Goal: Information Seeking & Learning: Understand process/instructions

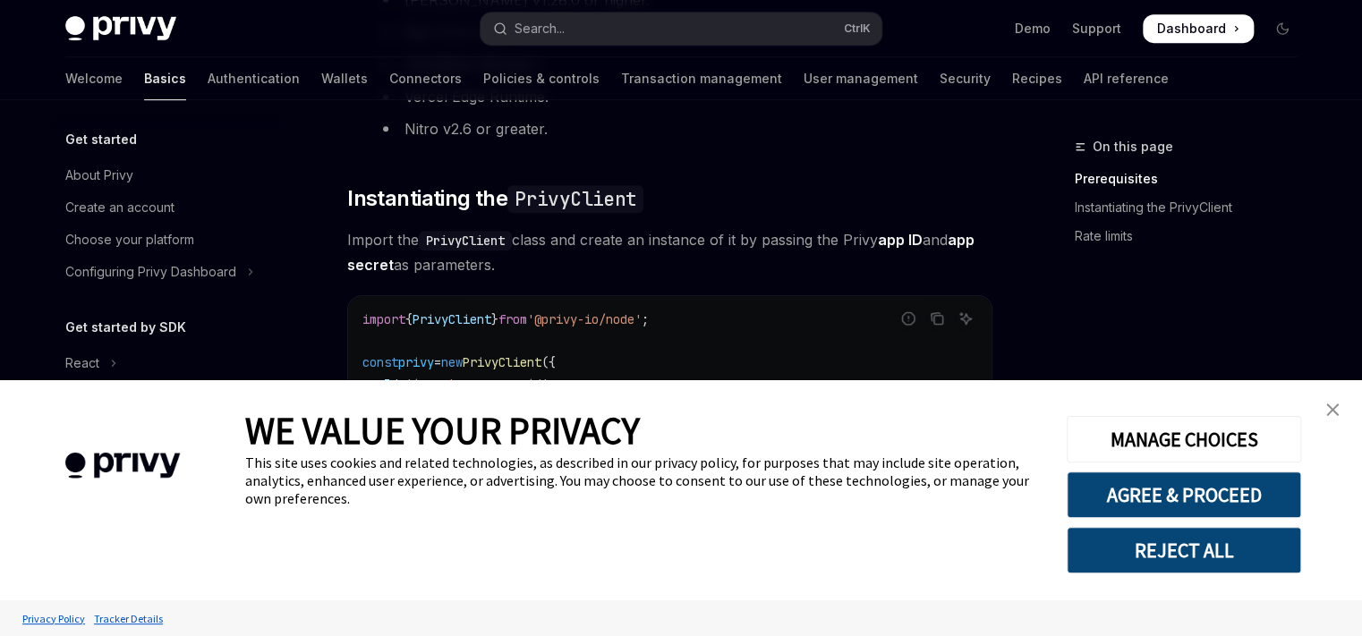
scroll to position [252, 0]
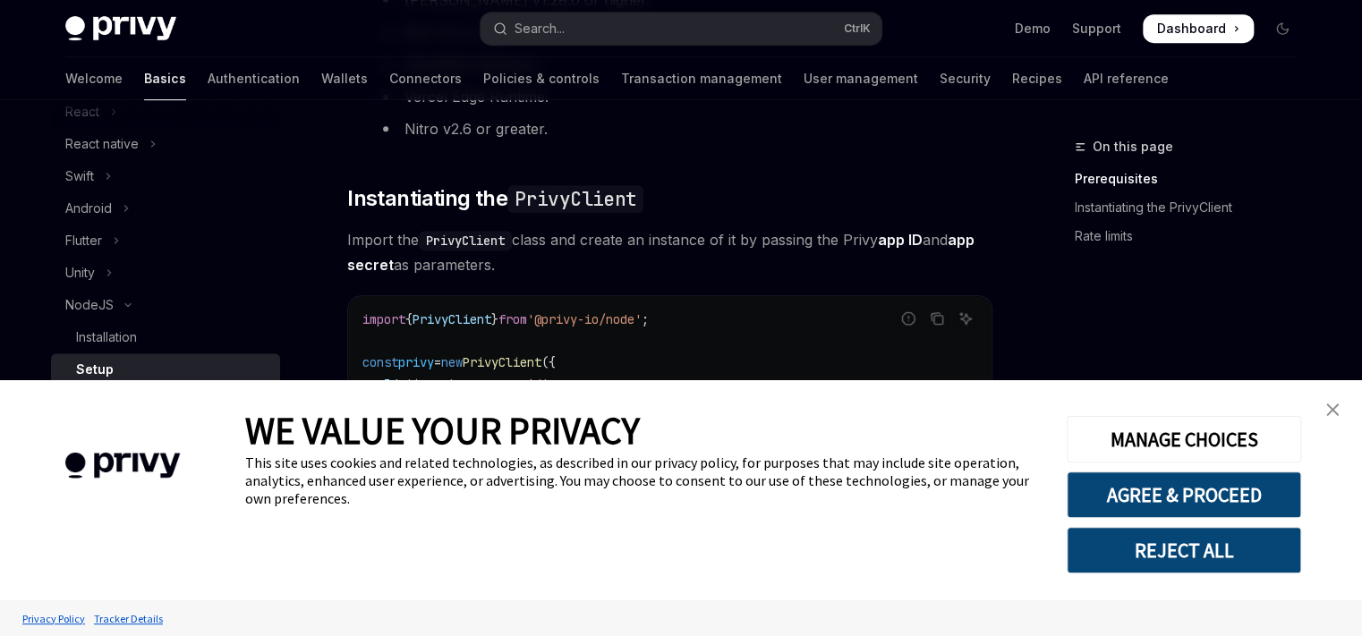
click at [1334, 411] on img "close banner" at bounding box center [1332, 410] width 13 height 13
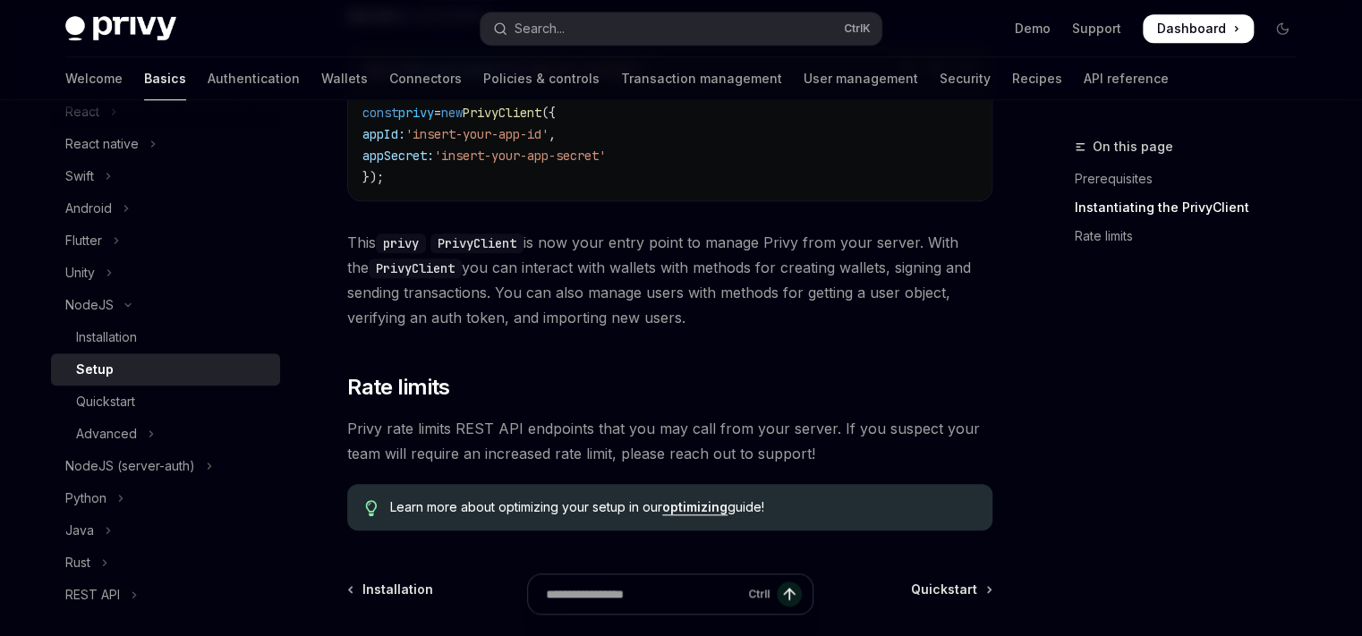
scroll to position [676, 0]
click at [212, 469] on button "NodeJS (server-auth)" at bounding box center [165, 466] width 229 height 32
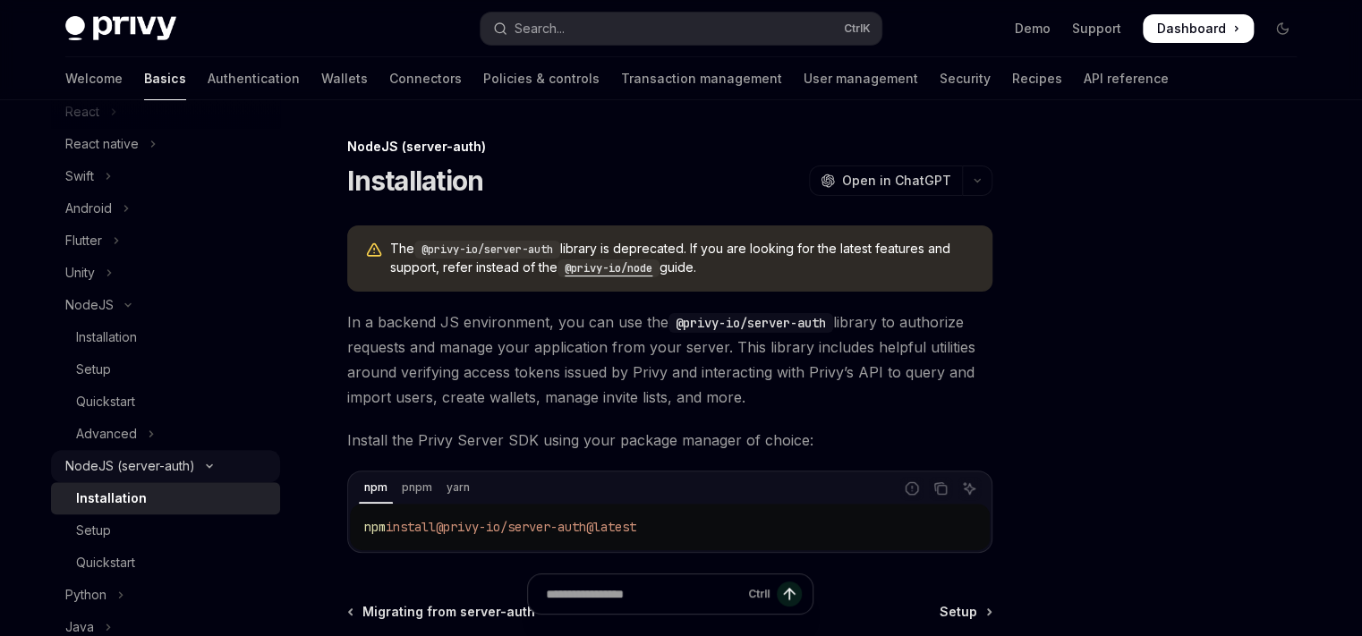
click at [212, 469] on icon "Toggle NodeJS (server-auth) section" at bounding box center [209, 466] width 21 height 7
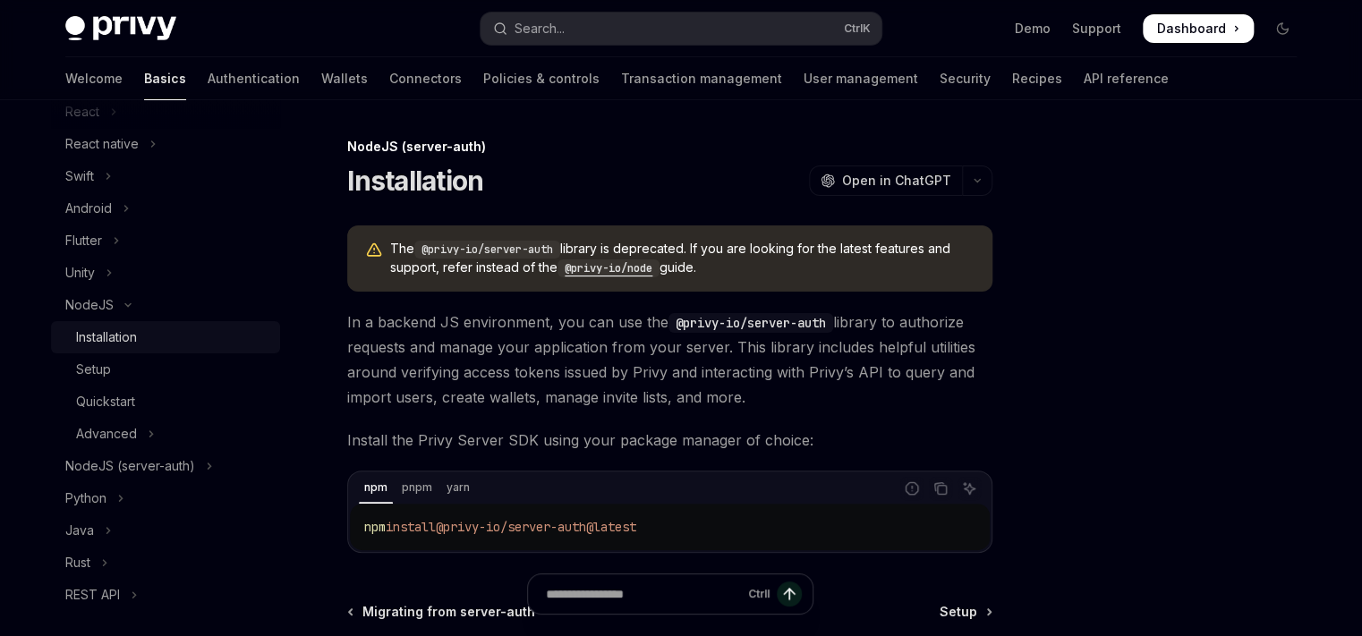
click at [162, 335] on div "Installation" at bounding box center [172, 337] width 193 height 21
type textarea "*"
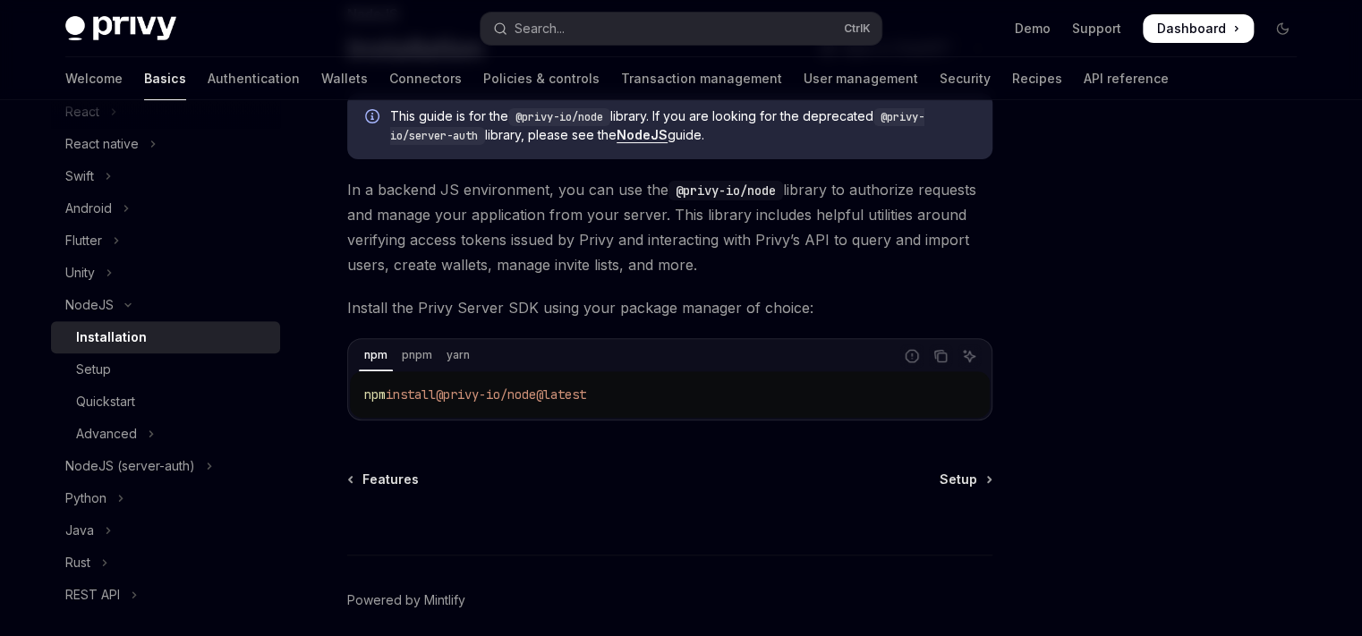
scroll to position [203, 0]
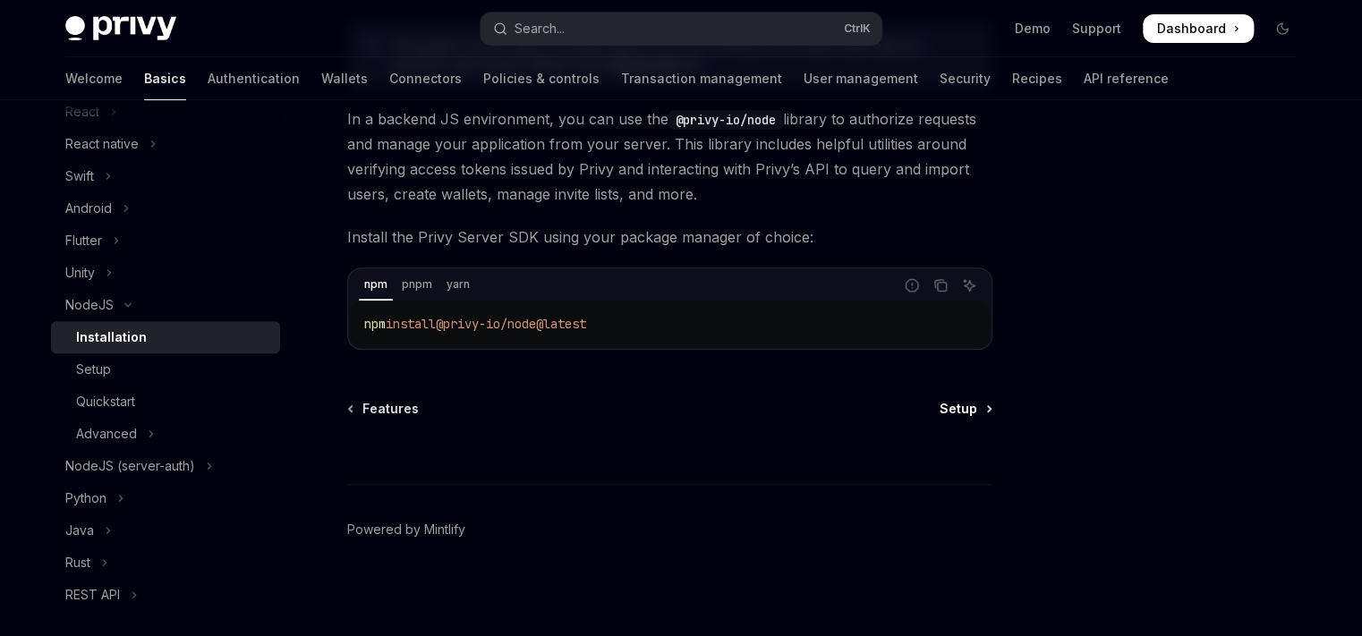
click at [986, 413] on link "Setup" at bounding box center [965, 409] width 51 height 18
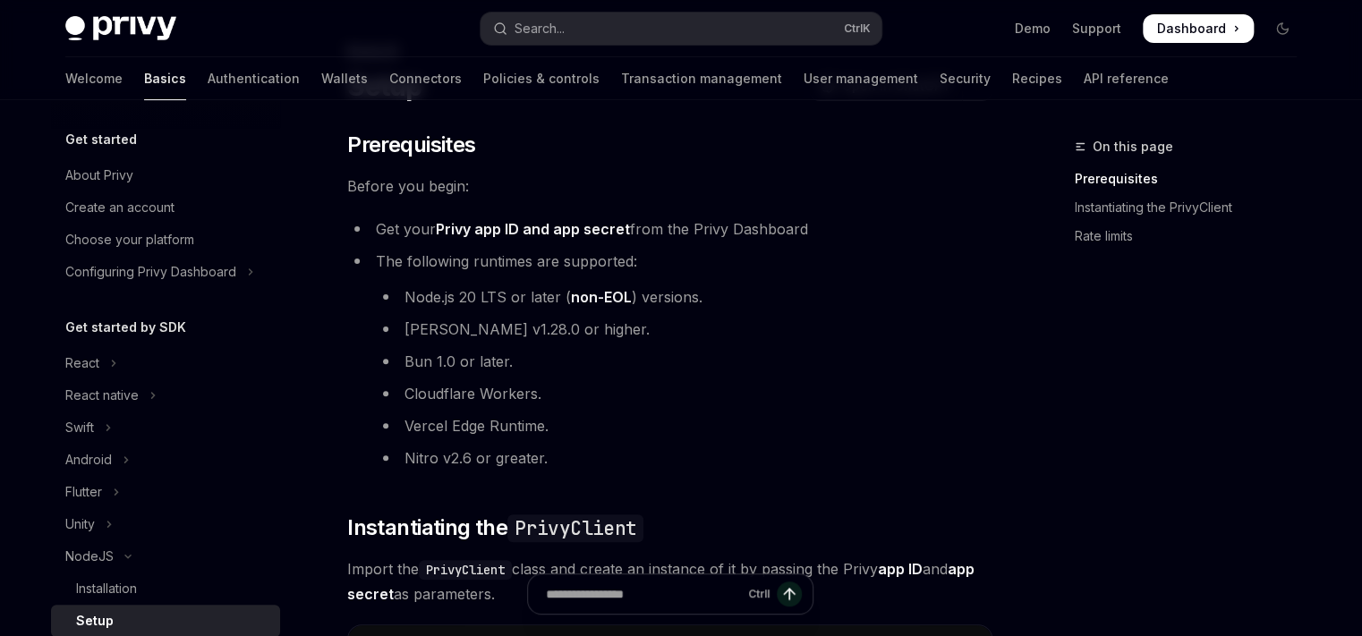
scroll to position [252, 0]
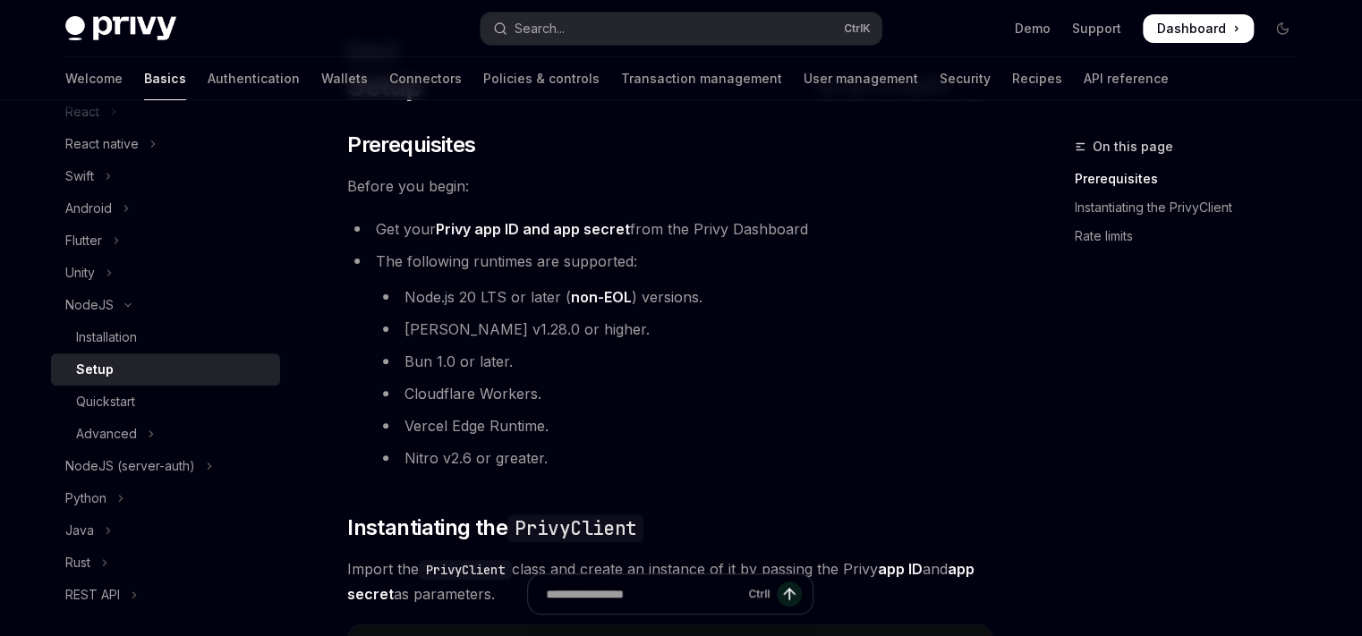
type textarea "*"
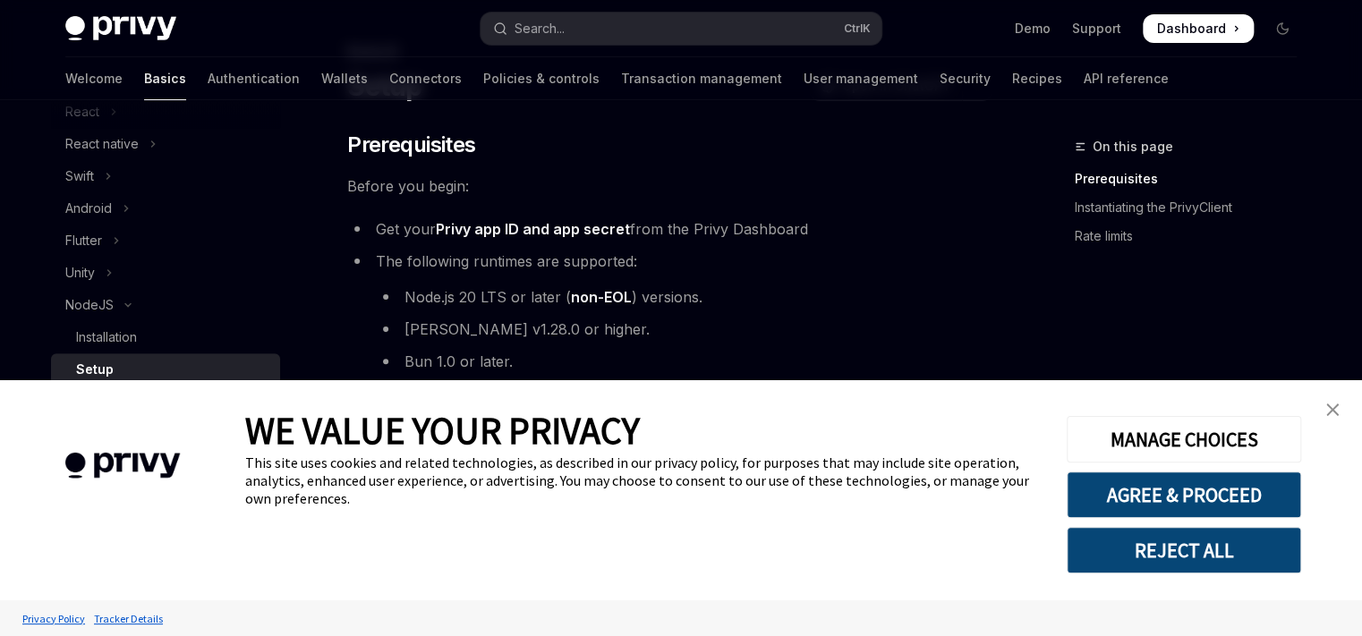
click at [1317, 414] on link "close banner" at bounding box center [1333, 410] width 36 height 36
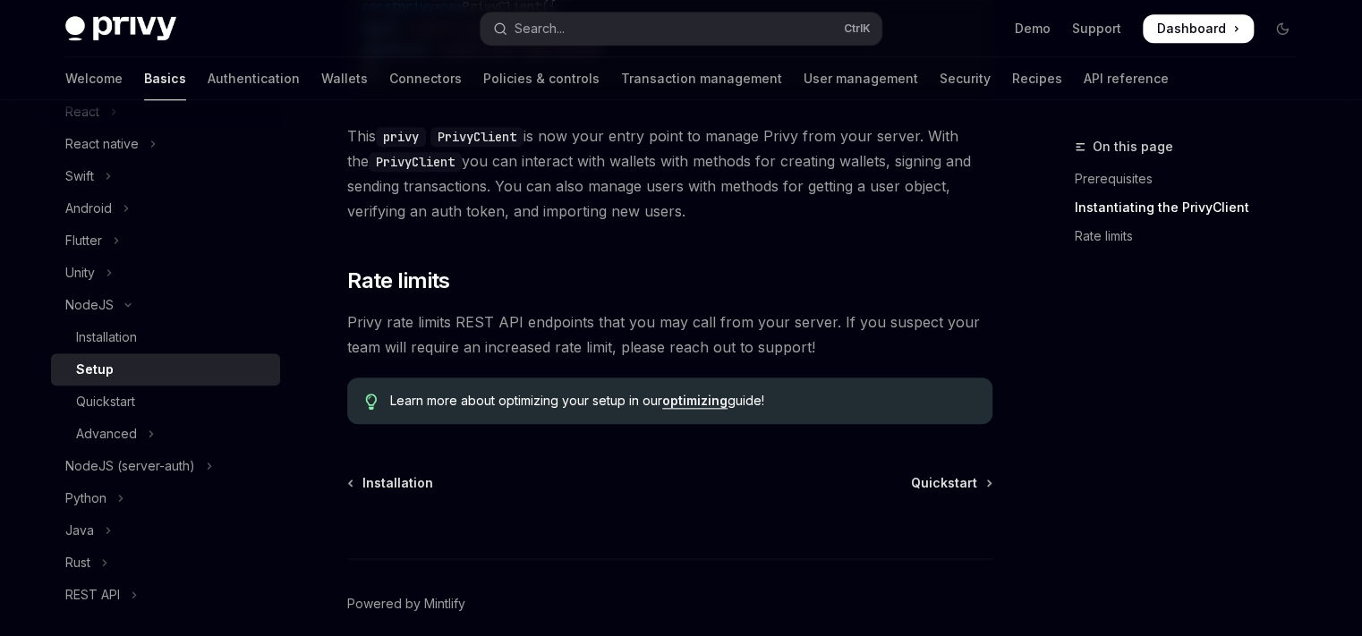
scroll to position [786, 0]
